Goal: Task Accomplishment & Management: Manage account settings

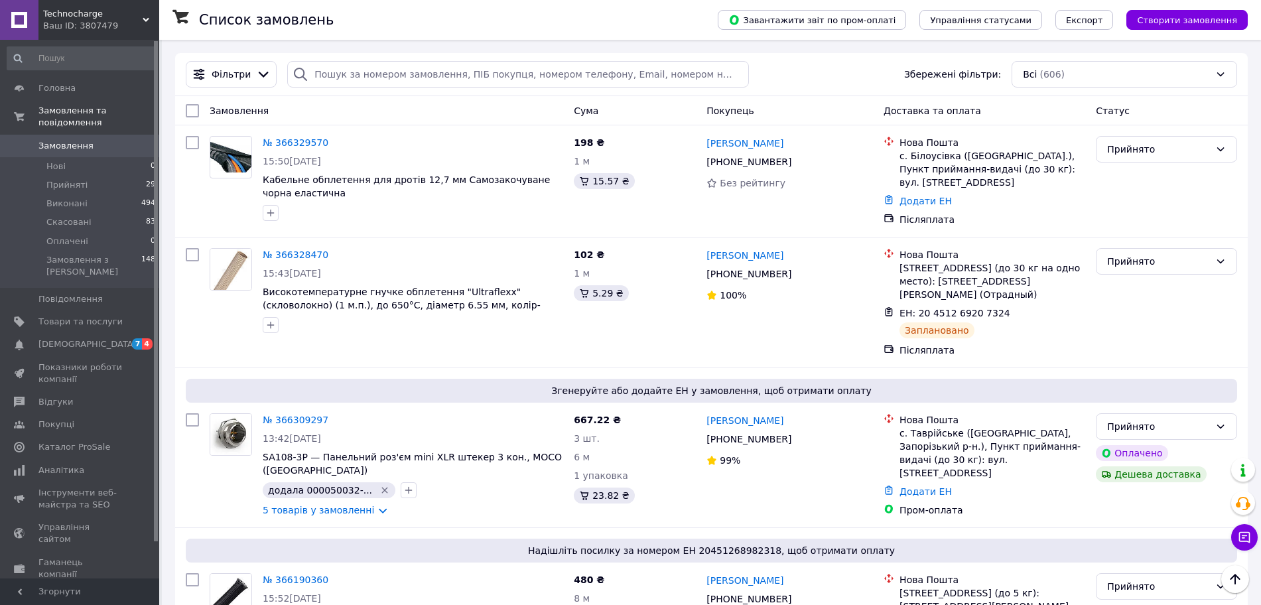
scroll to position [332, 0]
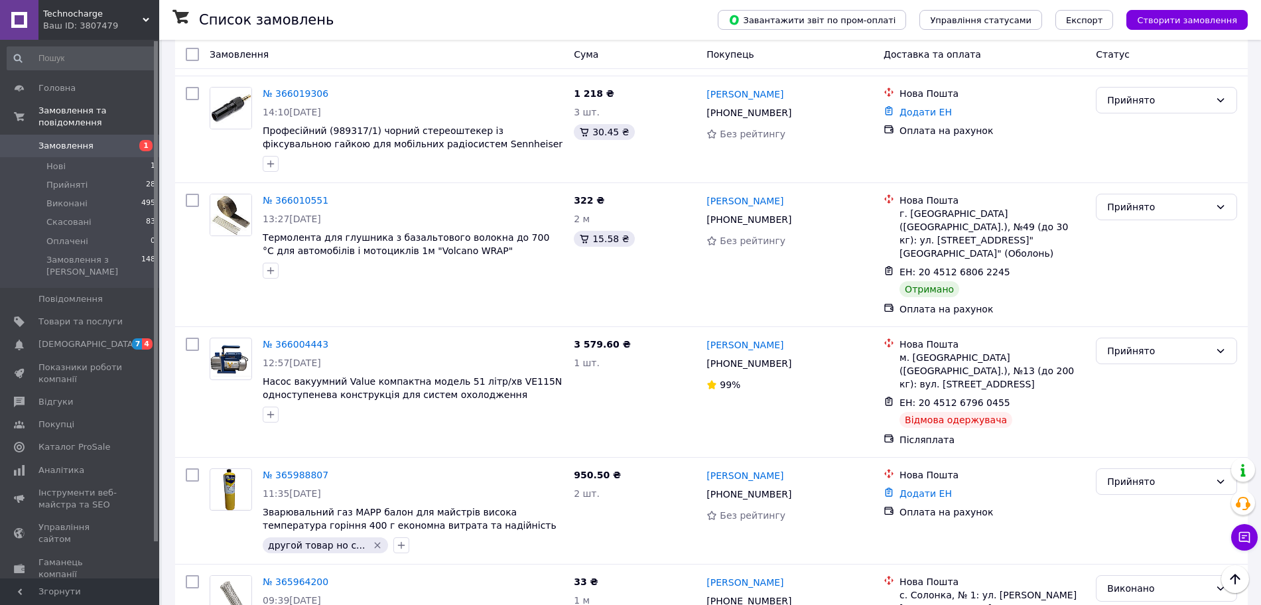
scroll to position [1327, 0]
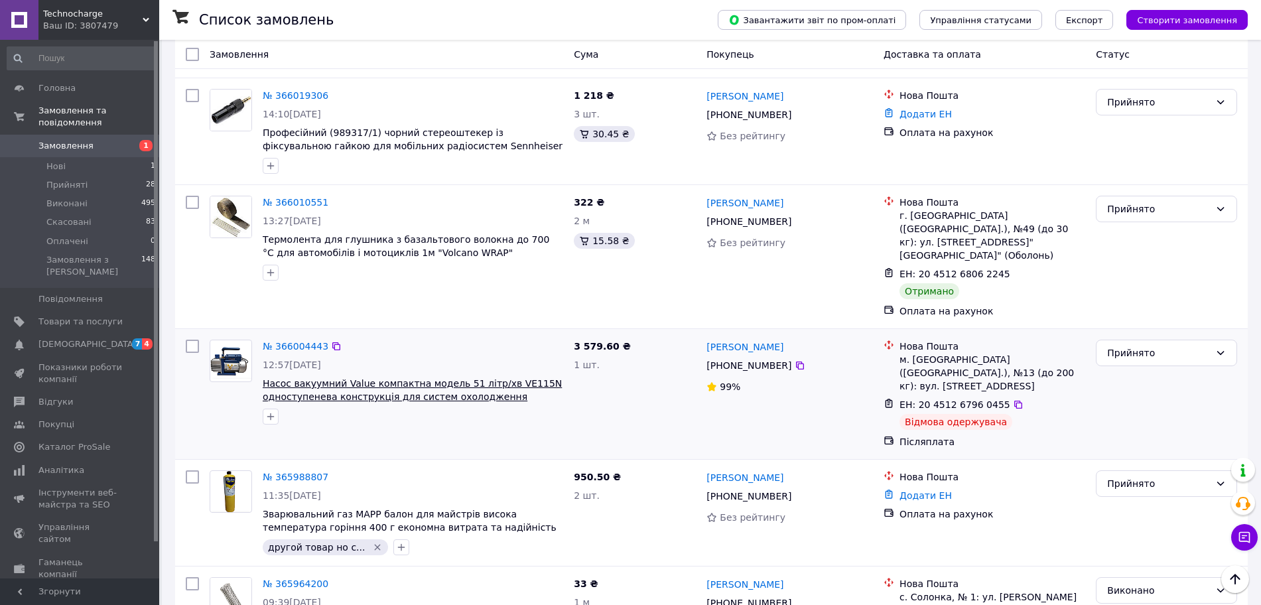
click at [273, 378] on span "Насос вакуумний Value компактна модель 51 літр/хв VE115N одноступенева конструк…" at bounding box center [412, 390] width 299 height 24
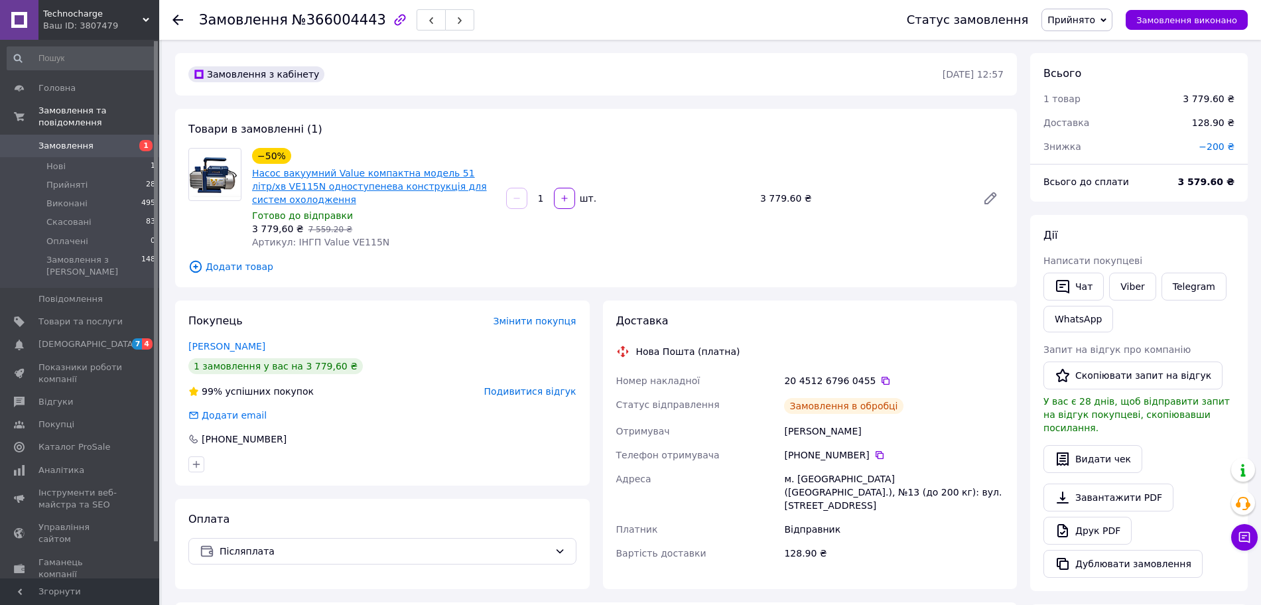
click at [315, 185] on link "Насос вакуумний Value компактна модель 51 літр/хв VE115N одноступенева конструк…" at bounding box center [369, 186] width 235 height 37
click at [77, 135] on link "Замовлення 1" at bounding box center [81, 146] width 163 height 23
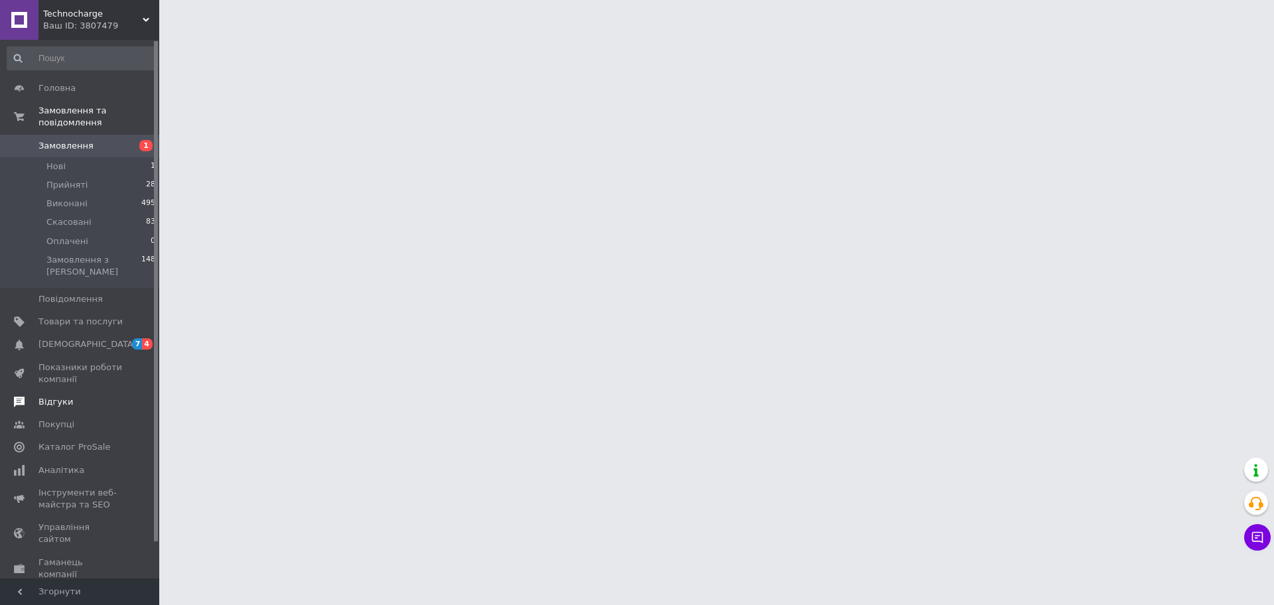
click at [62, 396] on span "Відгуки" at bounding box center [55, 402] width 34 height 12
drag, startPoint x: 62, startPoint y: 380, endPoint x: 70, endPoint y: 379, distance: 7.4
click at [62, 441] on span "Каталог ProSale" at bounding box center [74, 447] width 72 height 12
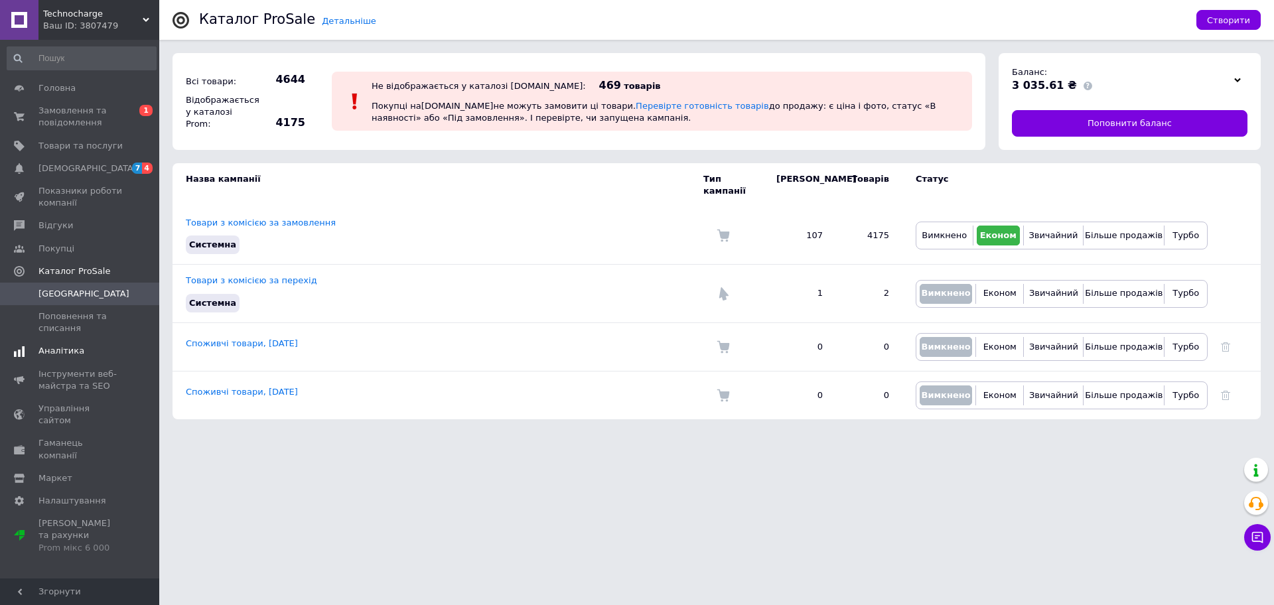
click at [82, 348] on span "Аналітика" at bounding box center [80, 351] width 84 height 12
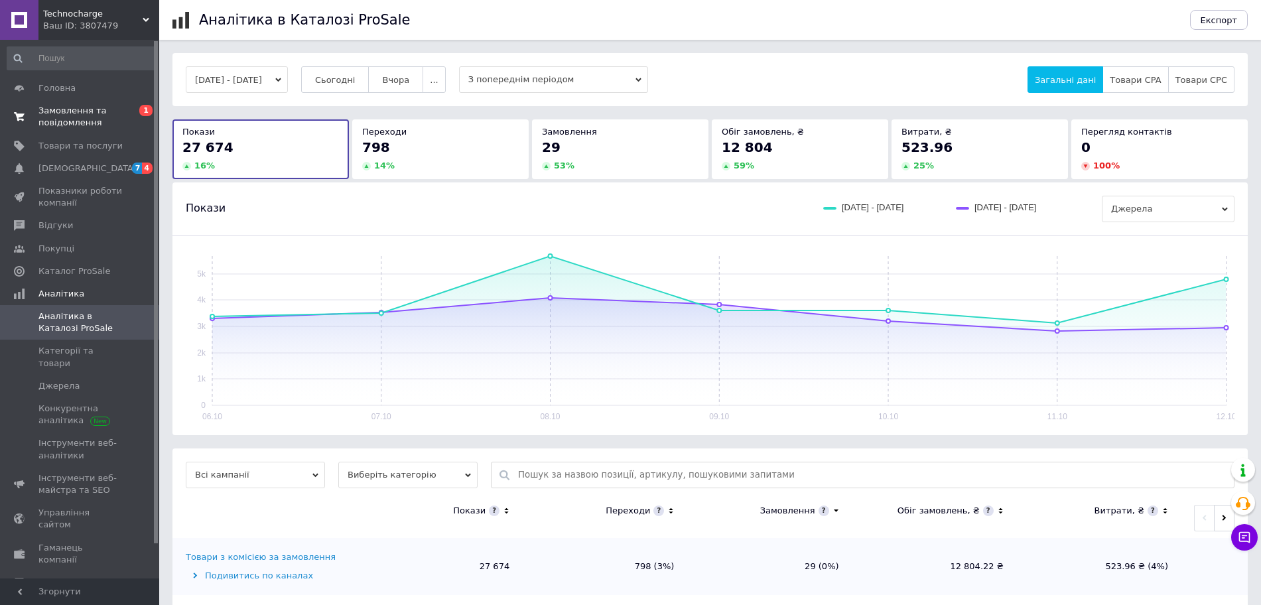
click at [60, 117] on span "Замовлення та повідомлення" at bounding box center [80, 117] width 84 height 24
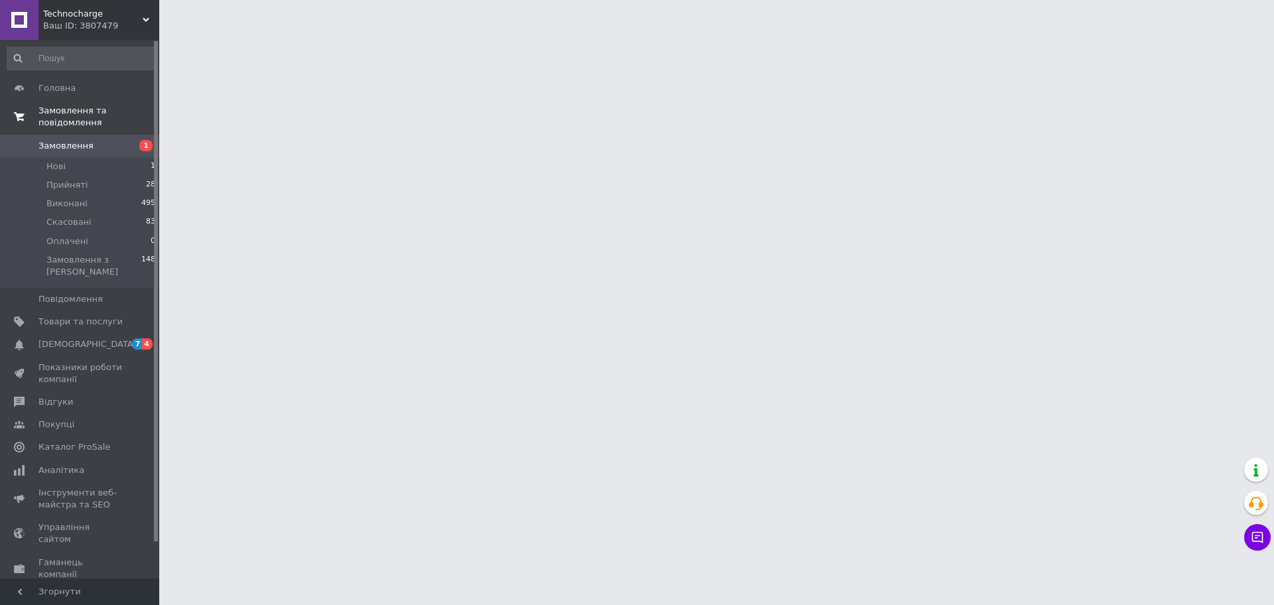
click at [60, 117] on link "Замовлення та повідомлення" at bounding box center [81, 117] width 163 height 34
